Goal: Obtain resource: Obtain resource

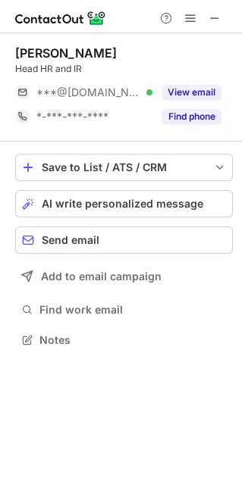
scroll to position [8, 8]
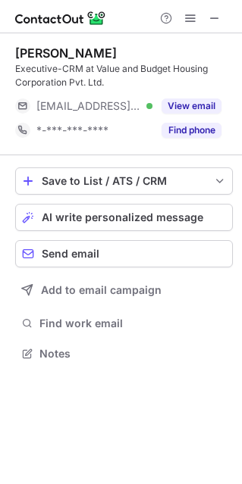
scroll to position [343, 242]
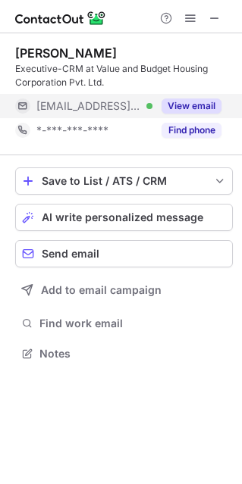
click at [190, 102] on button "View email" at bounding box center [191, 106] width 60 height 15
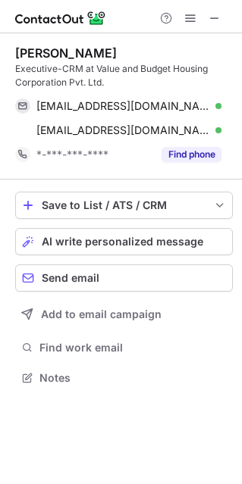
scroll to position [367, 242]
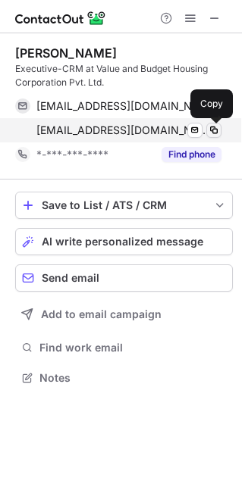
click at [211, 128] on span at bounding box center [214, 130] width 12 height 12
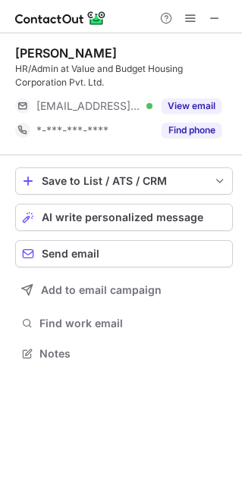
scroll to position [343, 242]
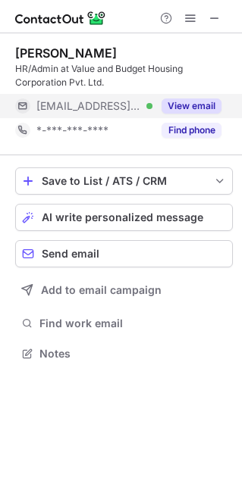
click at [195, 111] on button "View email" at bounding box center [191, 106] width 60 height 15
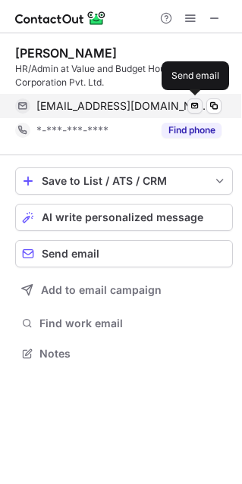
click at [217, 111] on span at bounding box center [214, 106] width 12 height 12
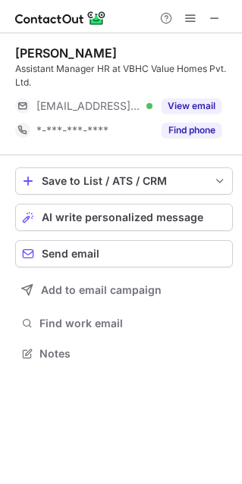
scroll to position [343, 242]
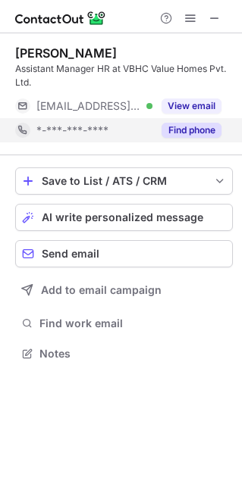
click at [186, 136] on button "Find phone" at bounding box center [191, 130] width 60 height 15
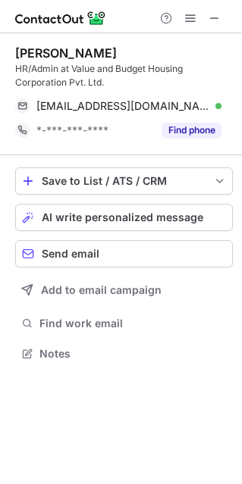
scroll to position [343, 242]
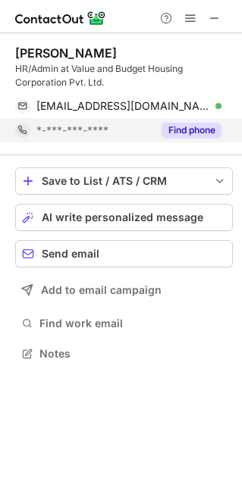
click at [186, 130] on button "Find phone" at bounding box center [191, 130] width 60 height 15
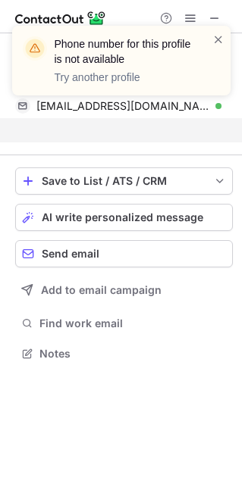
scroll to position [318, 242]
